Goal: Information Seeking & Learning: Learn about a topic

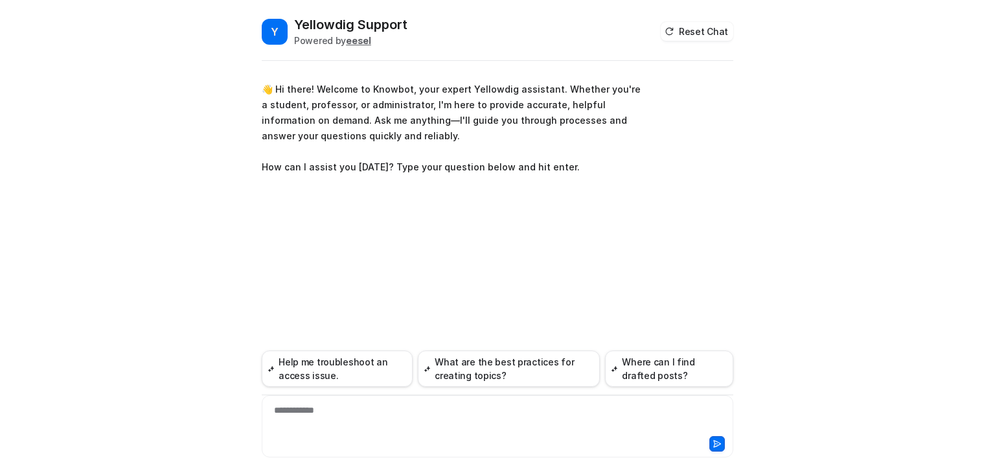
click at [327, 410] on div "**********" at bounding box center [497, 419] width 465 height 30
paste div
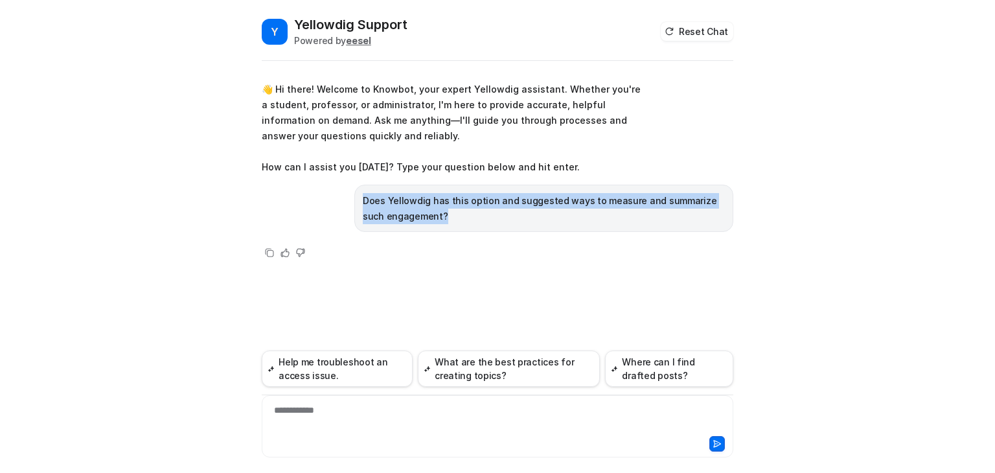
drag, startPoint x: 424, startPoint y: 221, endPoint x: 359, endPoint y: 206, distance: 66.5
click at [359, 206] on div "Does Yellowdig has this option and suggested ways to measure and summarize such…" at bounding box center [544, 208] width 379 height 47
copy p "Does Yellowdig has this option and suggested ways to measure and summarize such…"
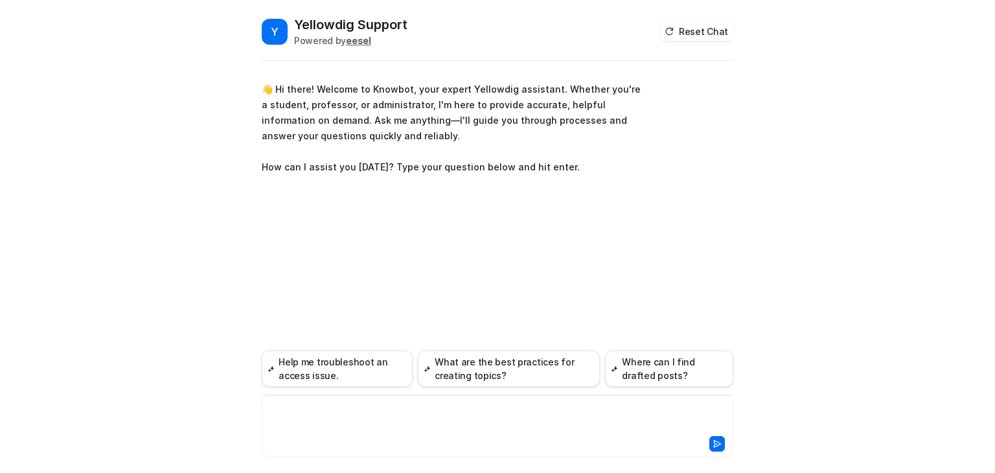
click at [310, 423] on div at bounding box center [497, 419] width 465 height 30
paste div
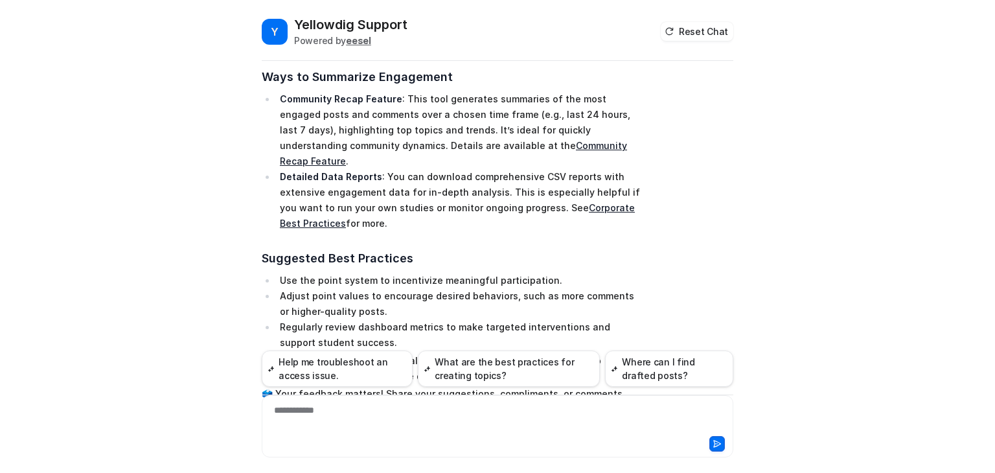
scroll to position [448, 0]
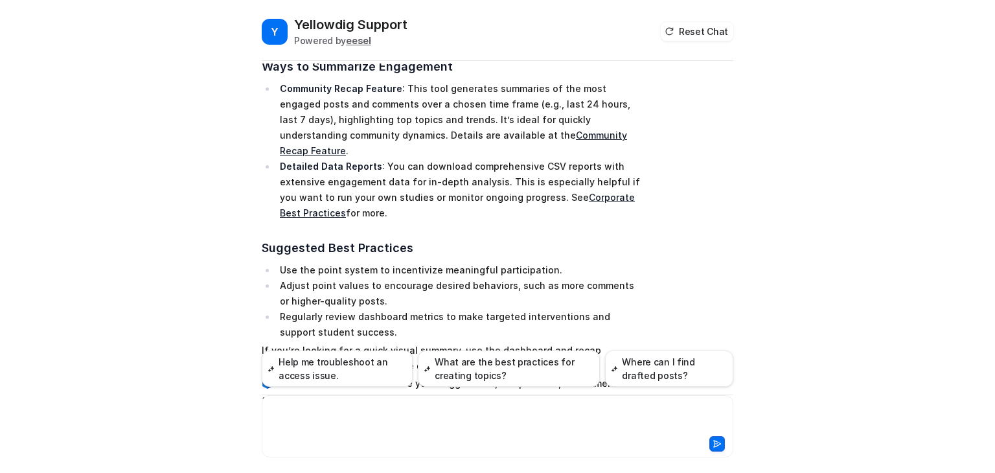
click at [381, 410] on div at bounding box center [497, 419] width 465 height 30
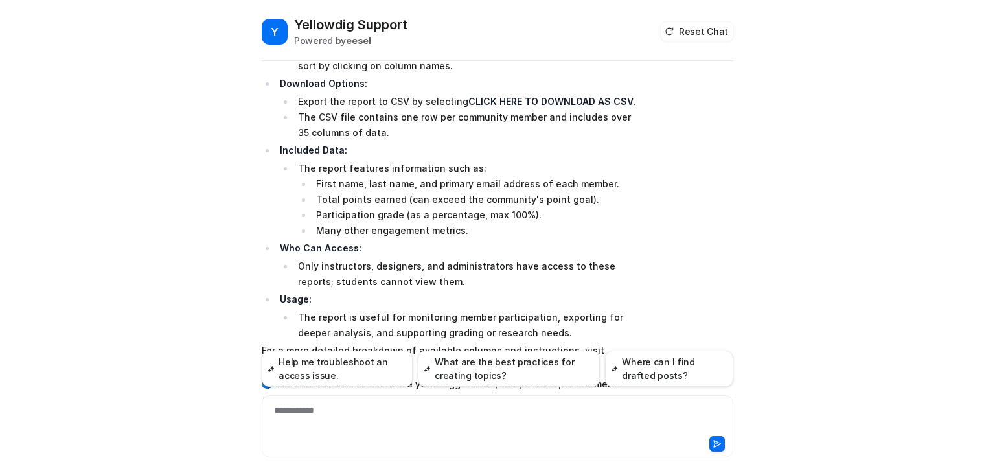
scroll to position [701, 0]
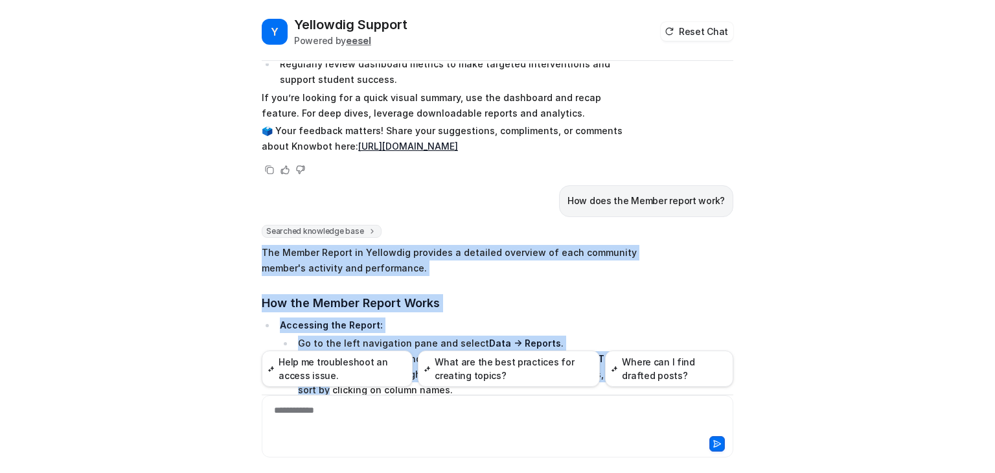
drag, startPoint x: 257, startPoint y: 202, endPoint x: 759, endPoint y: 326, distance: 517.5
click at [754, 322] on div "Y Yellowdig Support Powered by eesel Reset Chat 👋 Hi there! Welcome to Knowbot,…" at bounding box center [497, 236] width 995 height 473
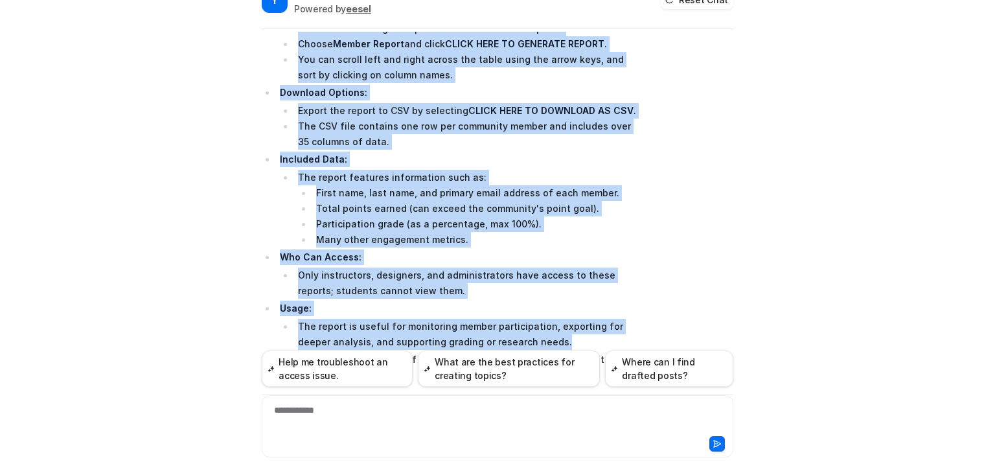
scroll to position [47, 0]
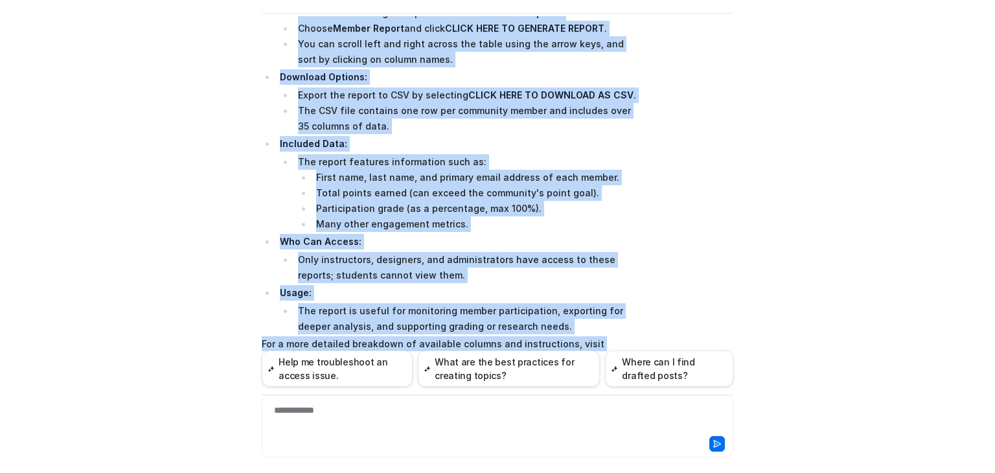
copy span "Lor Ipsumd Sitame co Adipiscin elitsedd e temporin utlabore et dolo magnaaliq e…"
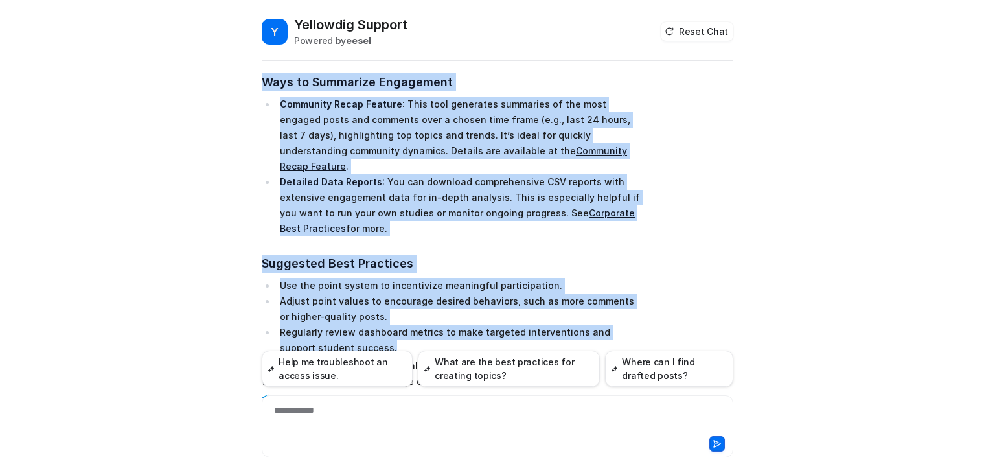
scroll to position [465, 0]
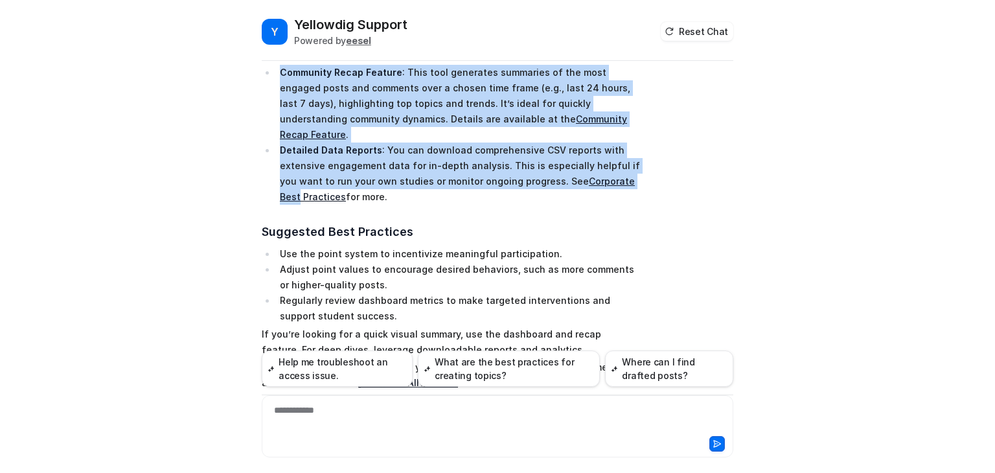
drag, startPoint x: 259, startPoint y: 265, endPoint x: 633, endPoint y: 139, distance: 394.7
click at [633, 139] on span "Yes, Yellowdig offers robust options to measure and summarize engagement within…" at bounding box center [451, 93] width 379 height 600
copy span "Lor, Ipsumdolo sitame consec adipisc el seddoei tem incididun utlaboreet dolore…"
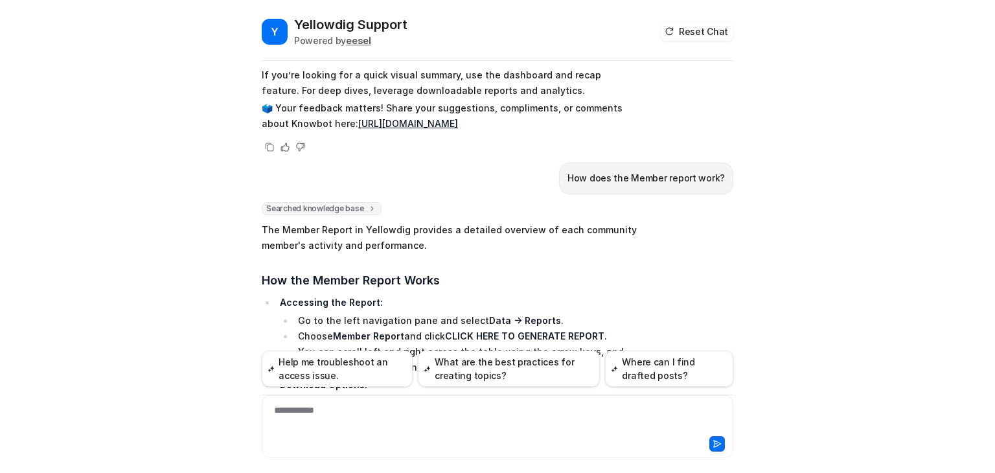
scroll to position [1025, 0]
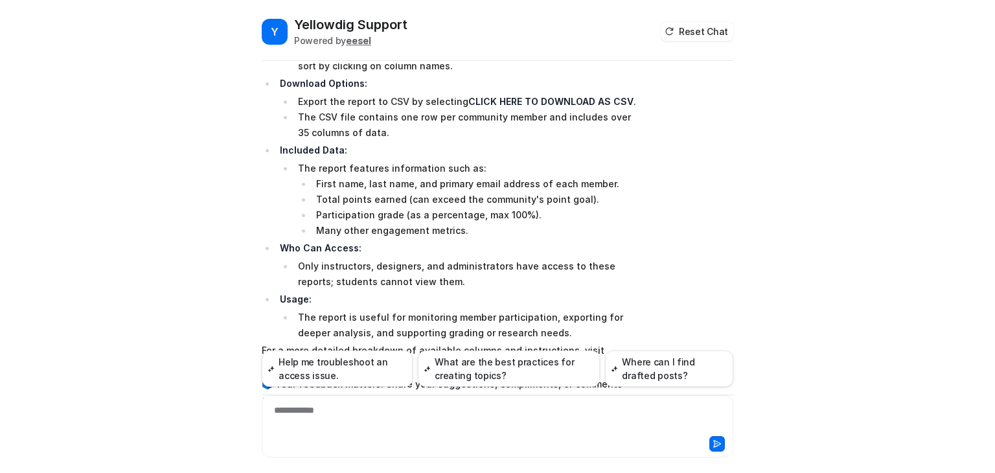
click at [350, 360] on link "Community Reports article" at bounding box center [337, 365] width 121 height 11
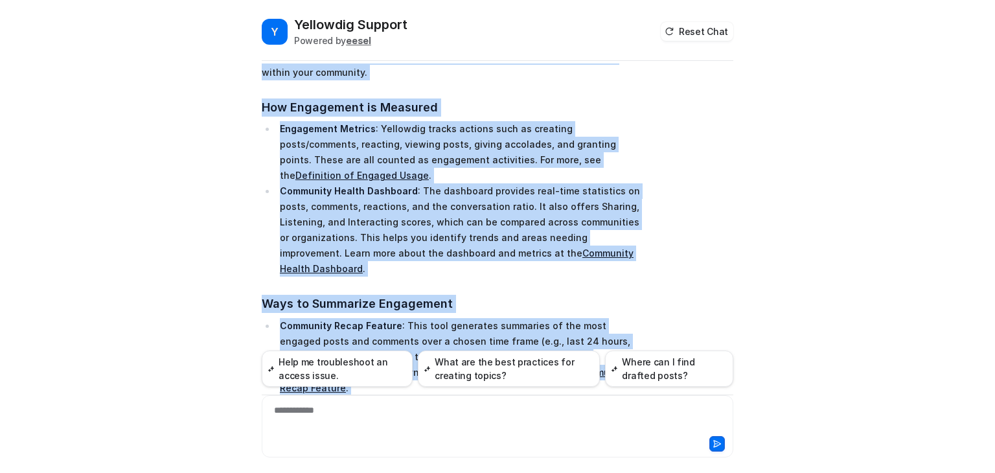
scroll to position [233, 0]
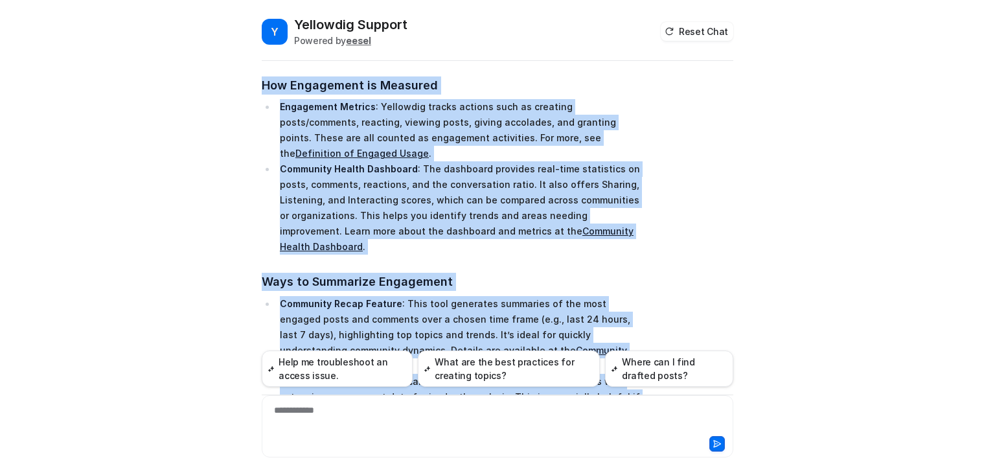
click at [684, 203] on div "Searched knowledge base search_queries : [ "measure engagement", "summarize eng…" at bounding box center [498, 325] width 472 height 639
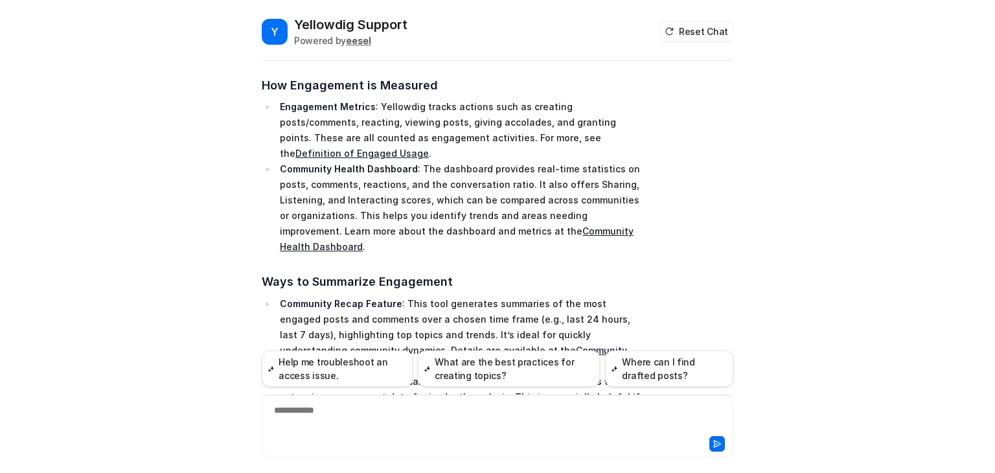
click at [429, 148] on link "Definition of Engaged Usage" at bounding box center [363, 153] width 134 height 11
click at [578, 226] on link "Community Health Dashboard" at bounding box center [457, 239] width 354 height 27
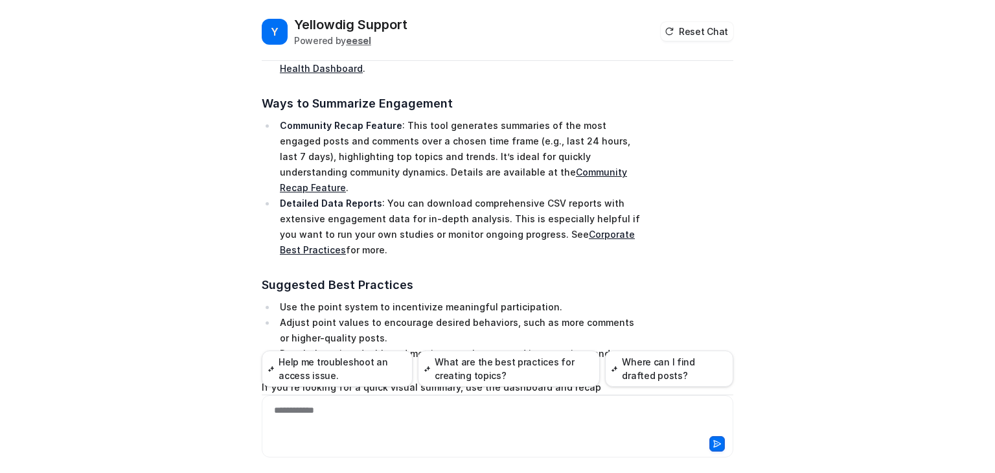
scroll to position [335, 0]
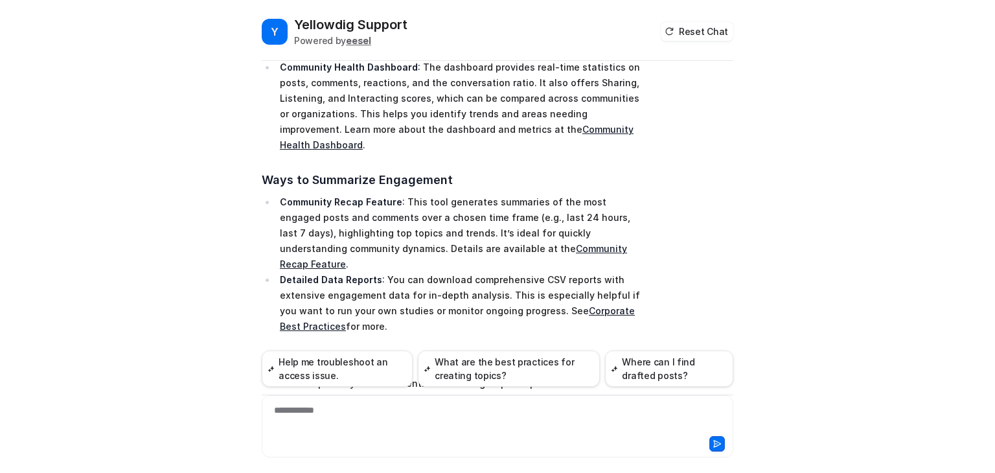
click at [592, 305] on link "Corporate Best Practices" at bounding box center [457, 318] width 355 height 27
